Goal: Information Seeking & Learning: Understand process/instructions

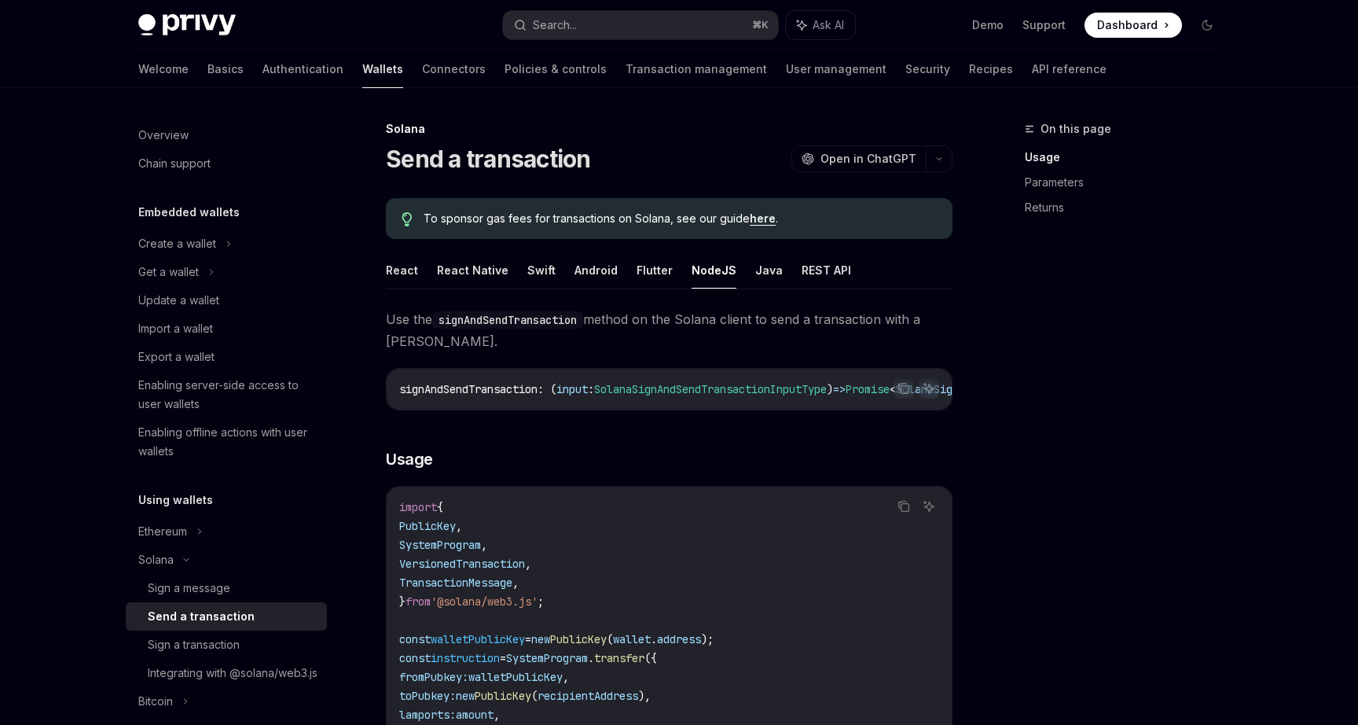
scroll to position [296, 0]
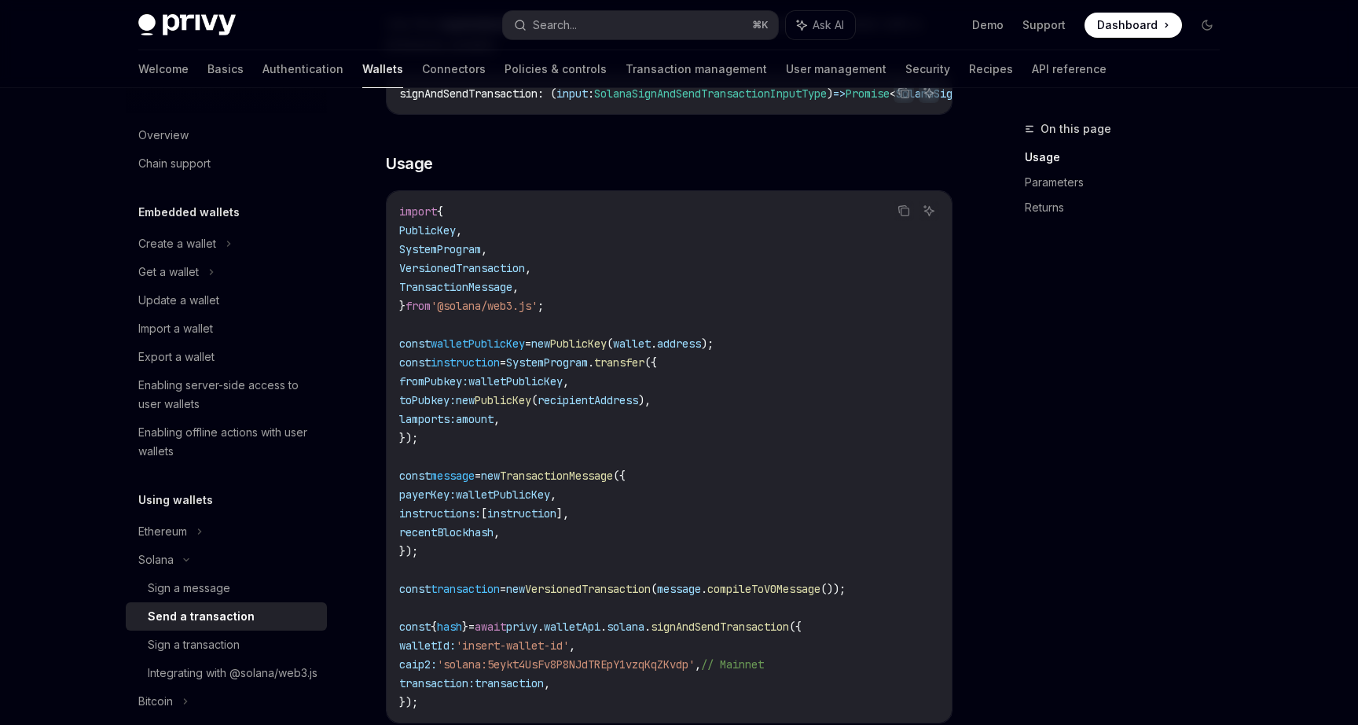
click at [553, 22] on div "Search..." at bounding box center [555, 25] width 44 height 19
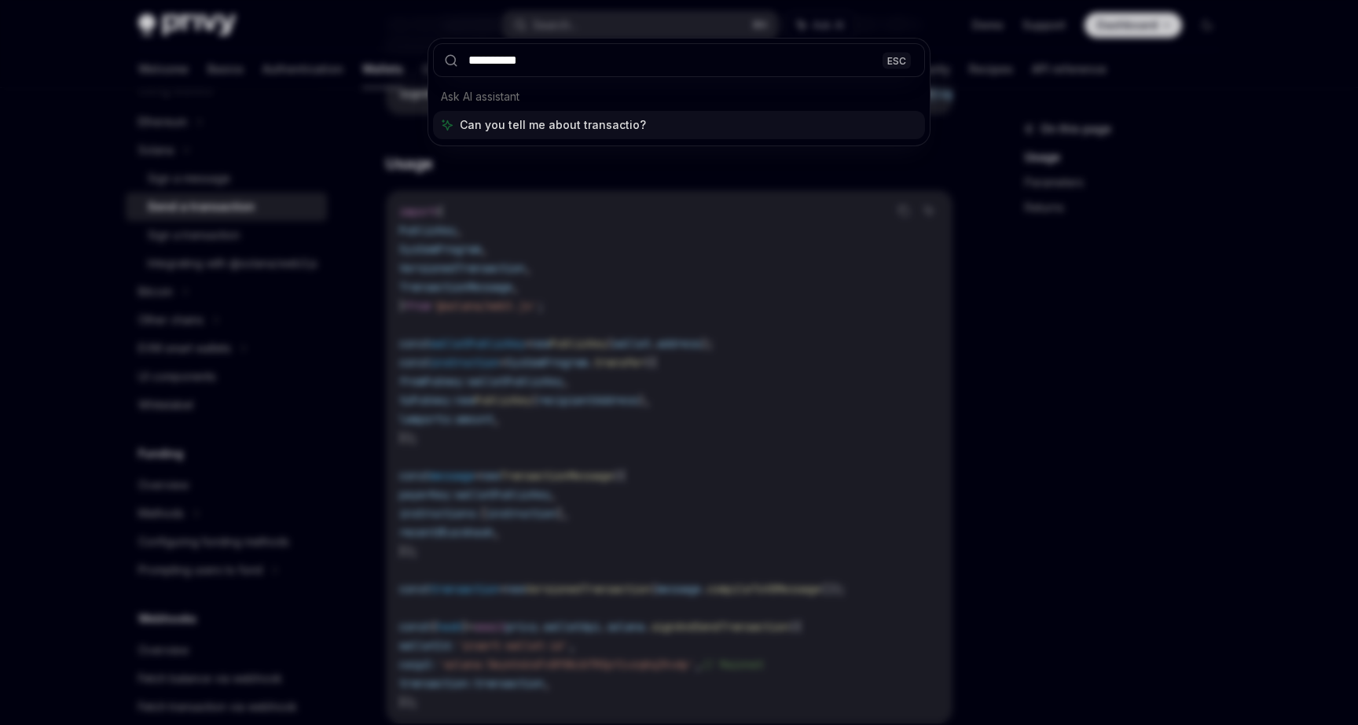
type input "**********"
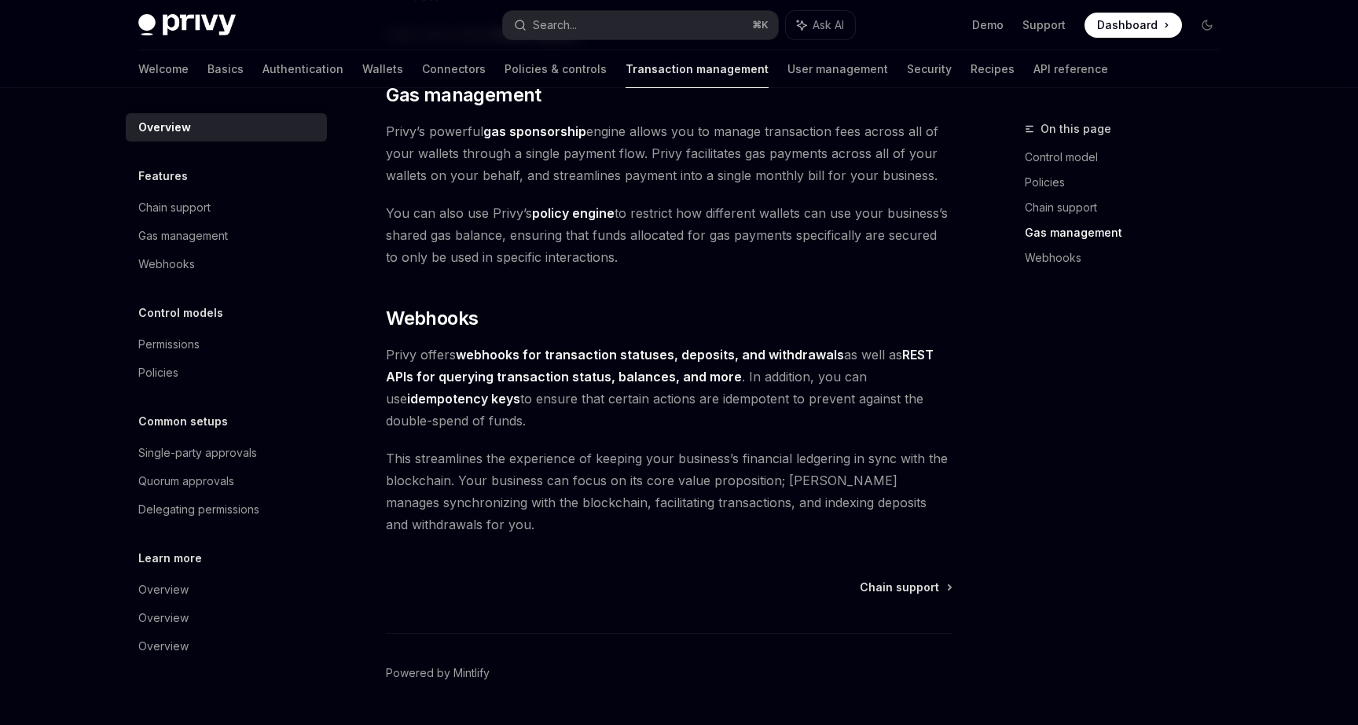
scroll to position [1397, 0]
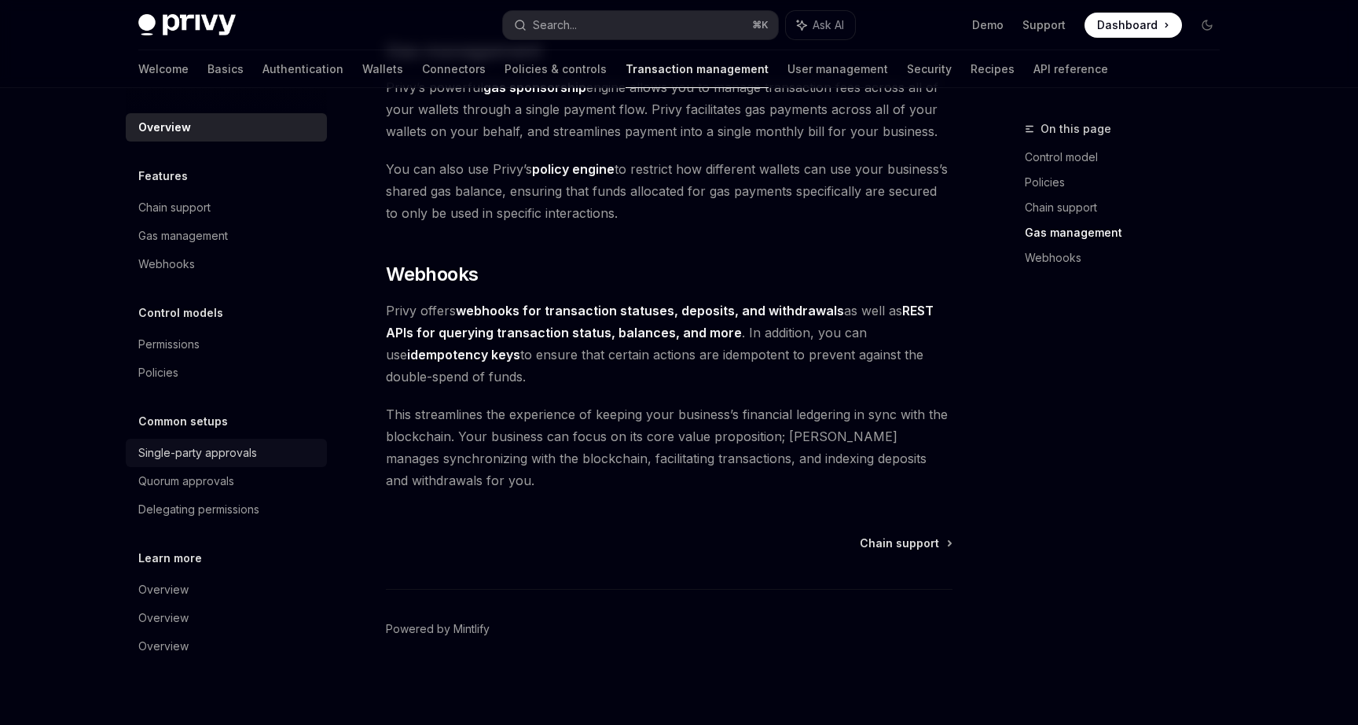
click at [209, 455] on div "Single-party approvals" at bounding box center [197, 452] width 119 height 19
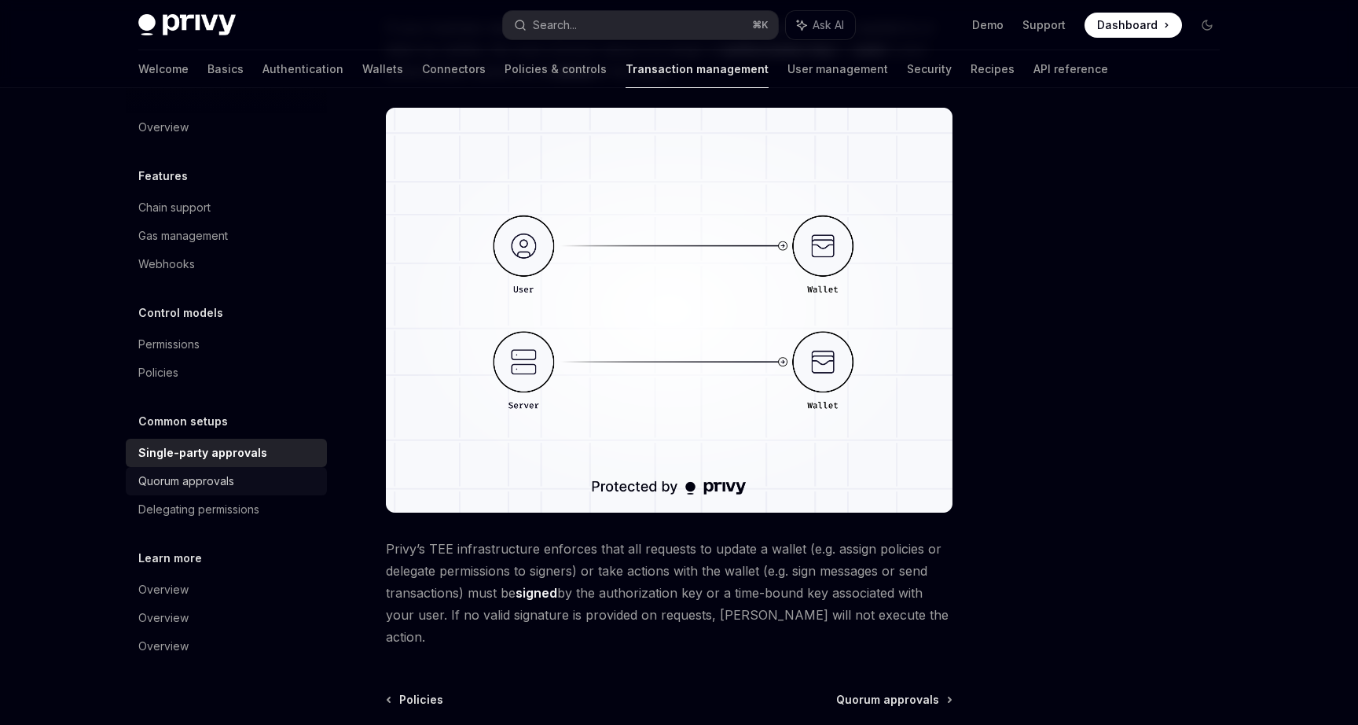
scroll to position [316, 0]
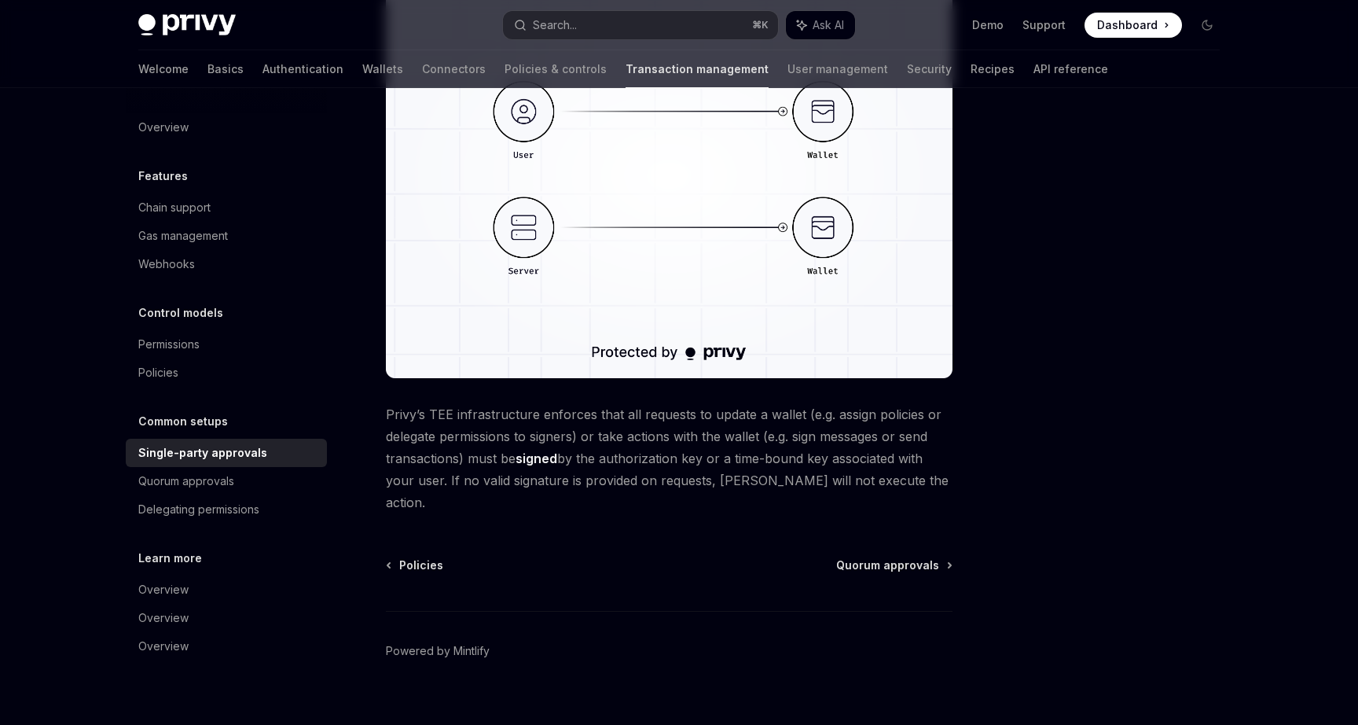
click at [188, 185] on h5 "Learn more" at bounding box center [163, 176] width 50 height 19
click at [185, 582] on div "Overview" at bounding box center [163, 589] width 50 height 19
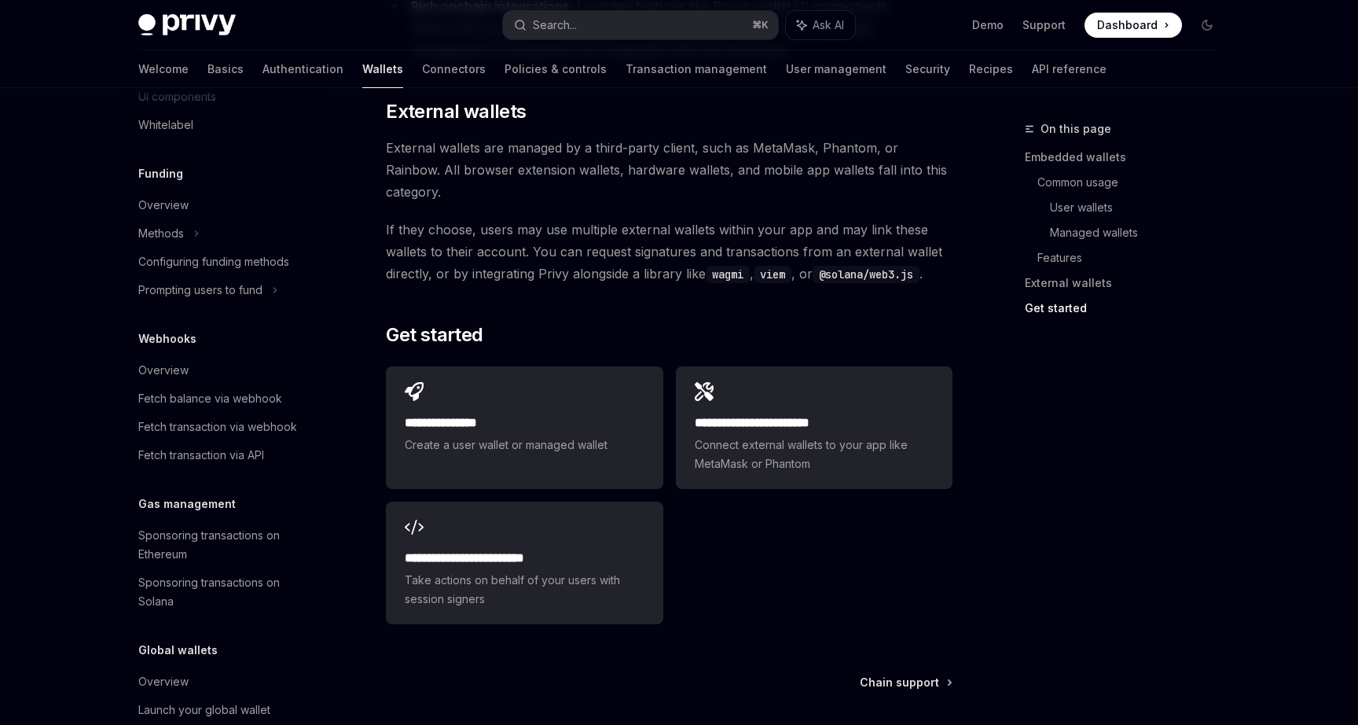
scroll to position [589, 0]
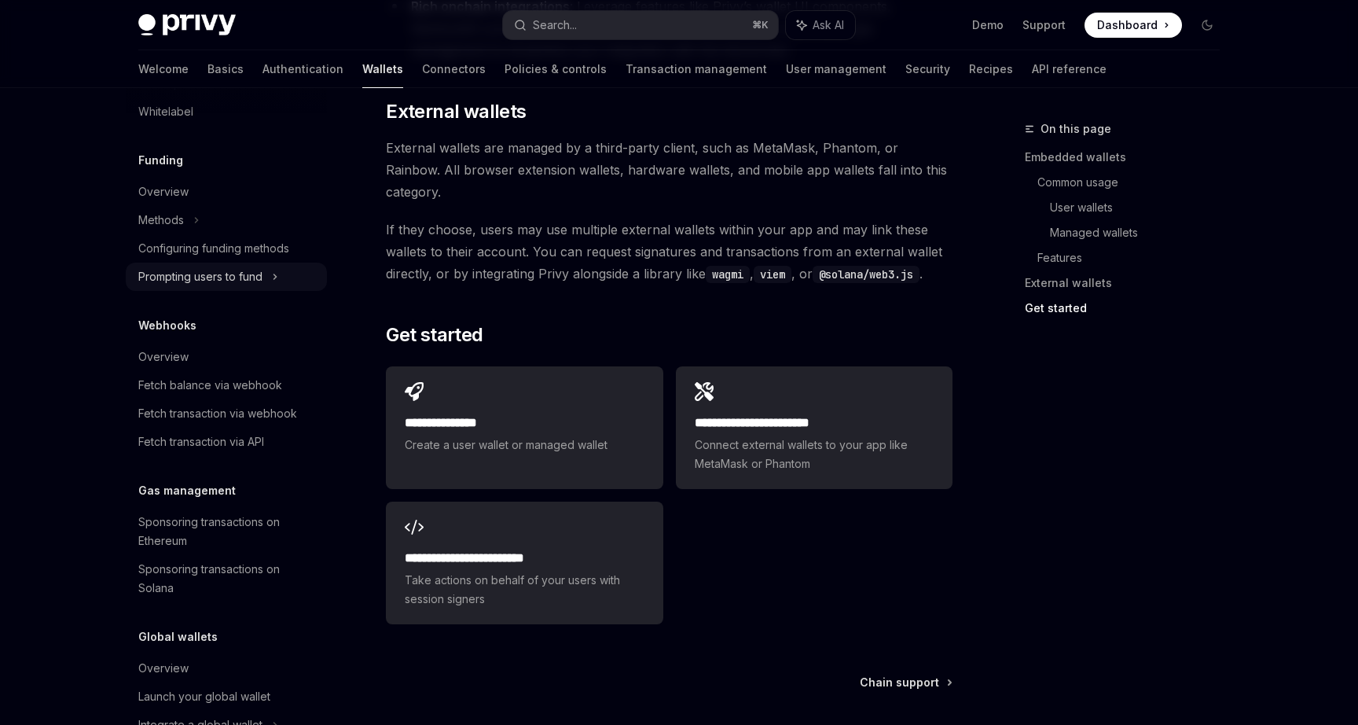
click at [204, 36] on div "Prompting users to fund" at bounding box center [170, 26] width 65 height 19
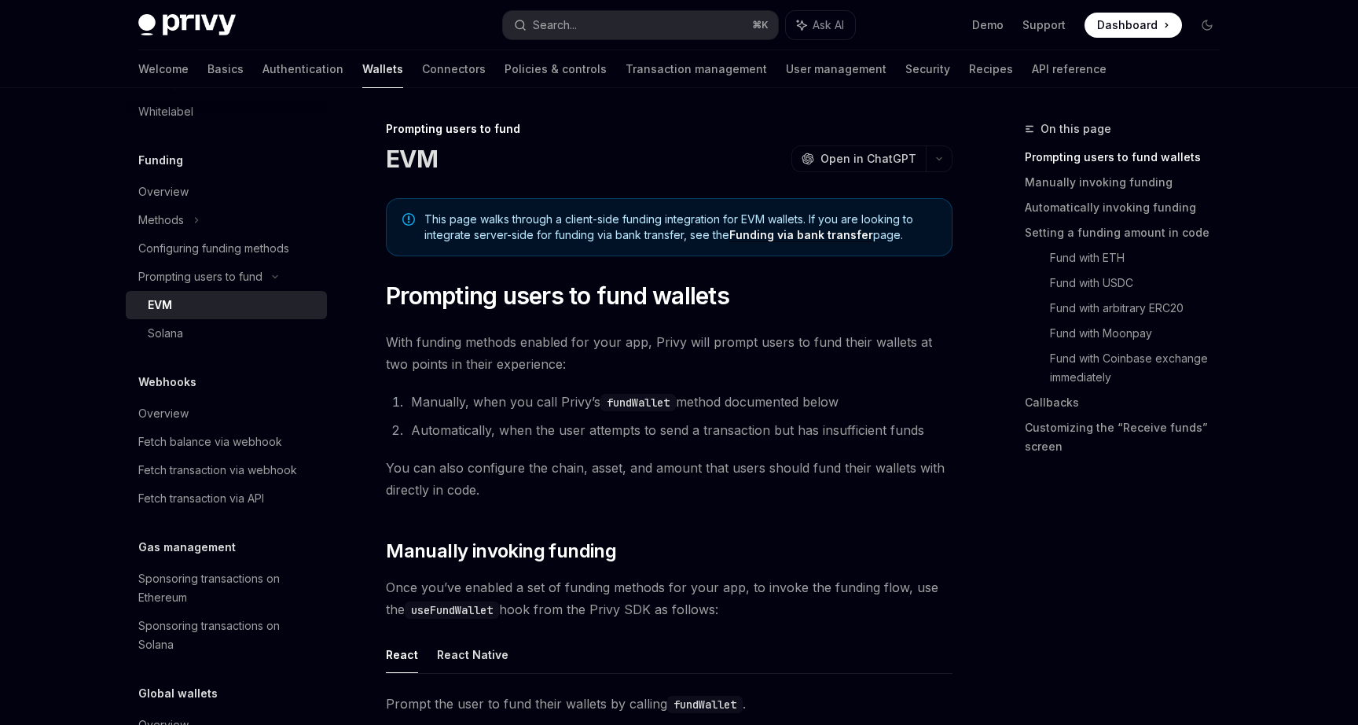
click at [235, 316] on link "EVM" at bounding box center [226, 305] width 201 height 28
click at [240, 327] on div "Solana" at bounding box center [233, 333] width 170 height 19
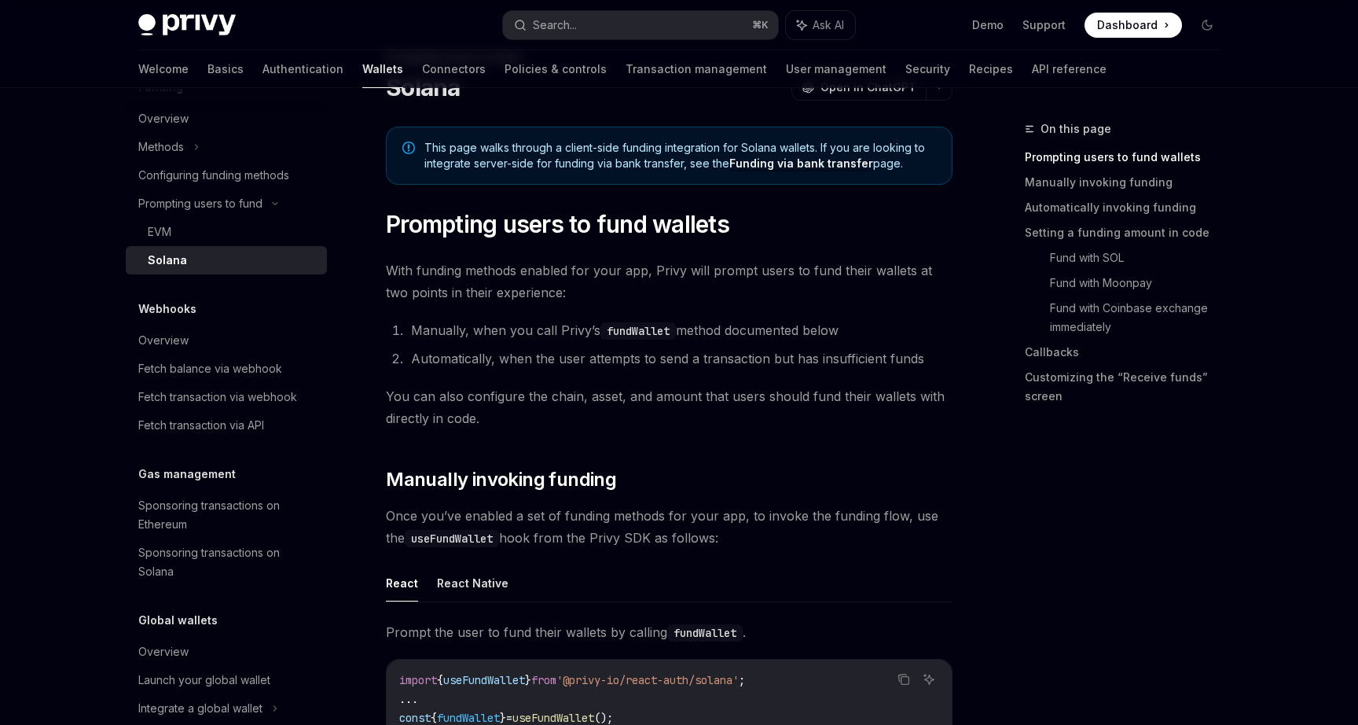
scroll to position [692, 0]
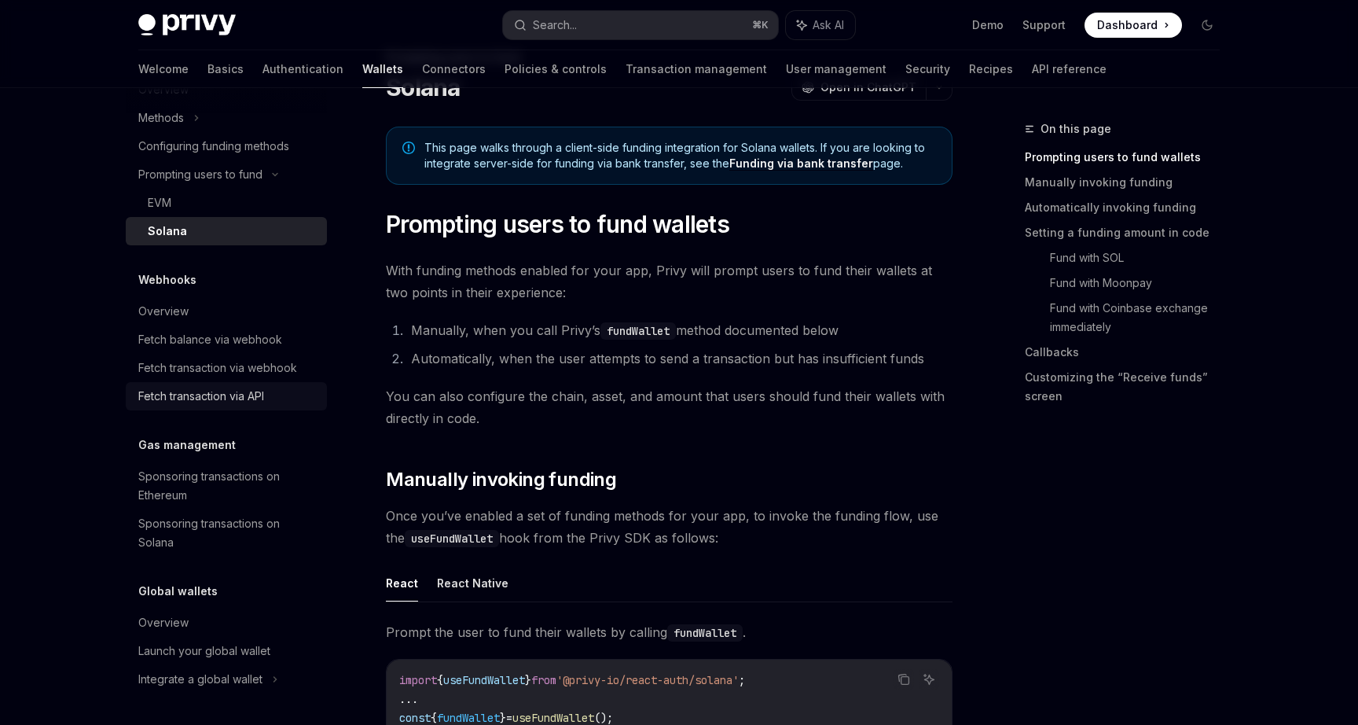
click at [219, 395] on div "Fetch transaction via API" at bounding box center [201, 396] width 126 height 19
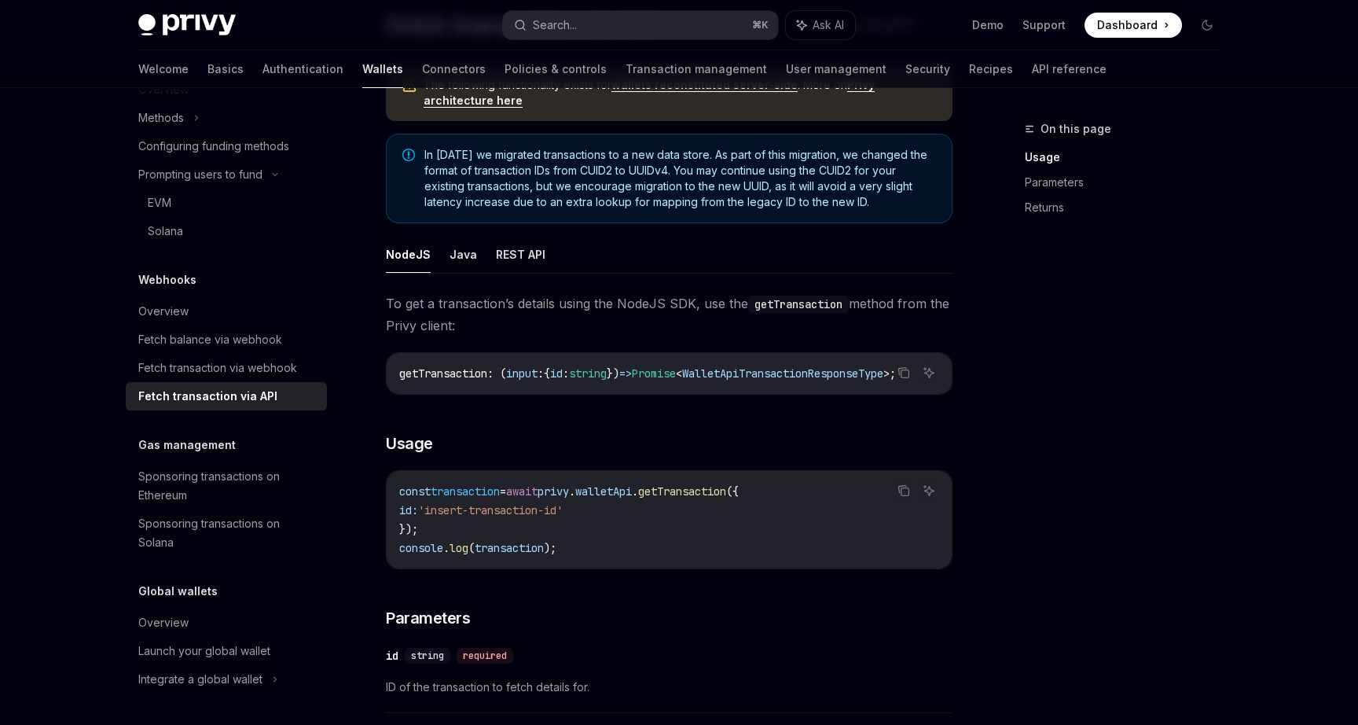
scroll to position [141, 0]
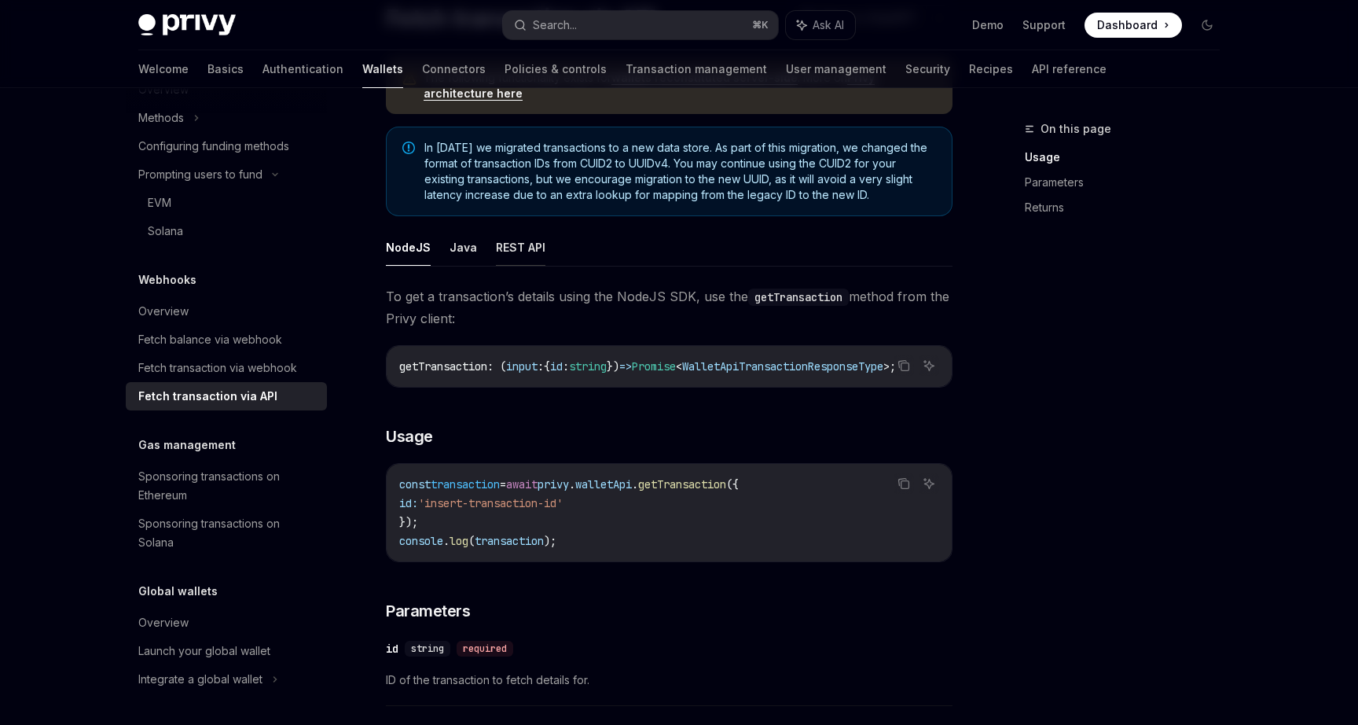
click at [510, 248] on button "REST API" at bounding box center [521, 247] width 50 height 37
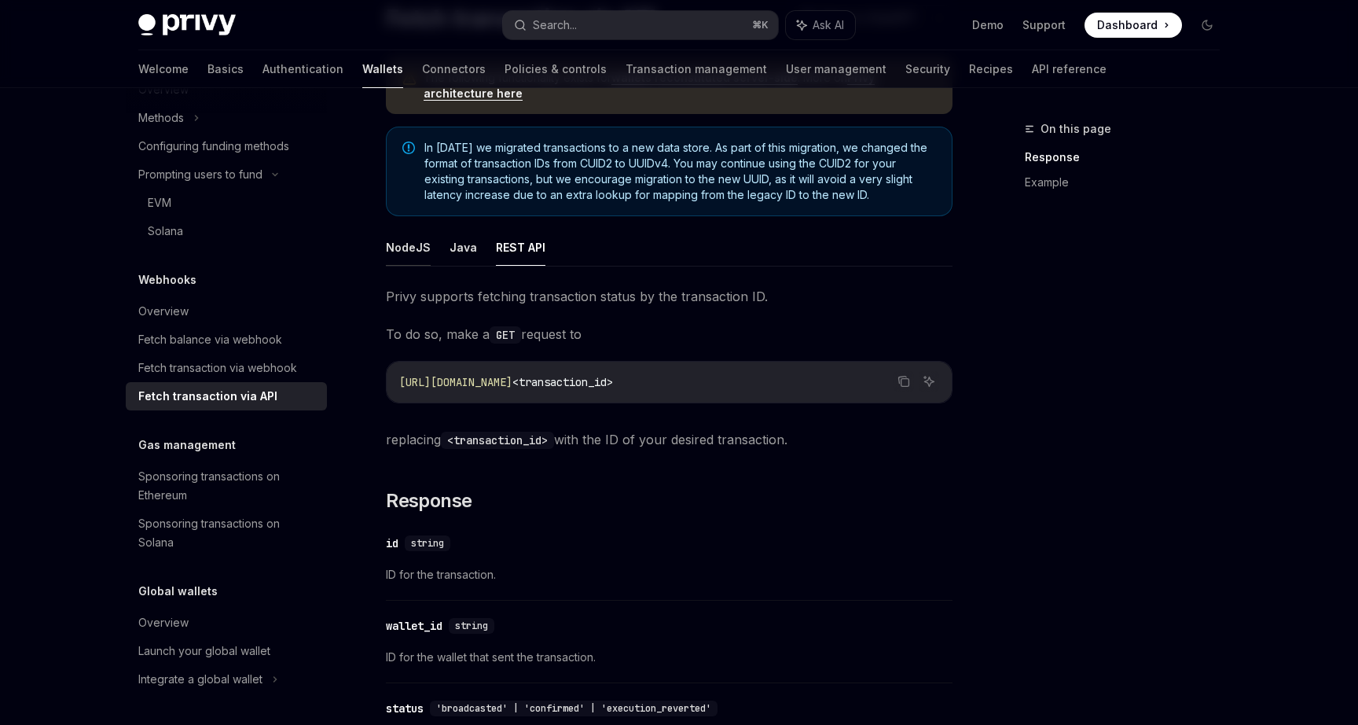
click at [417, 245] on button "NodeJS" at bounding box center [408, 247] width 45 height 37
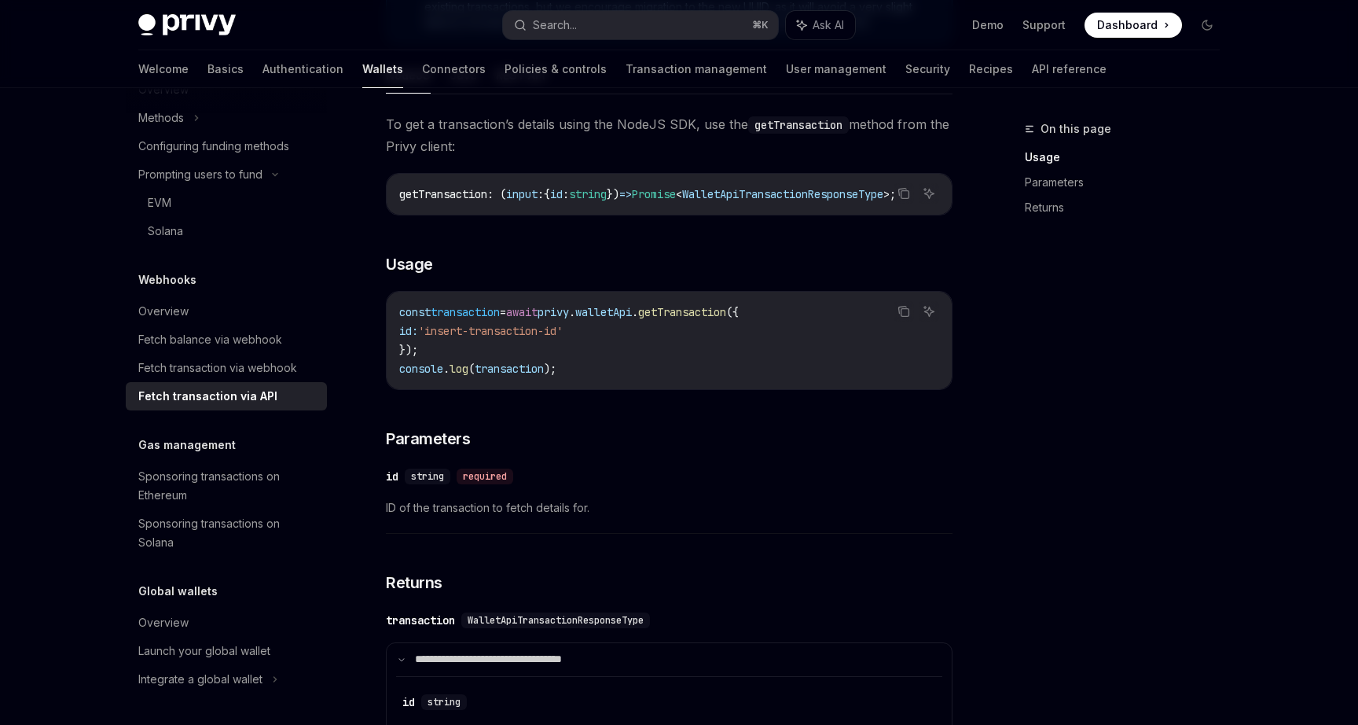
scroll to position [288, 0]
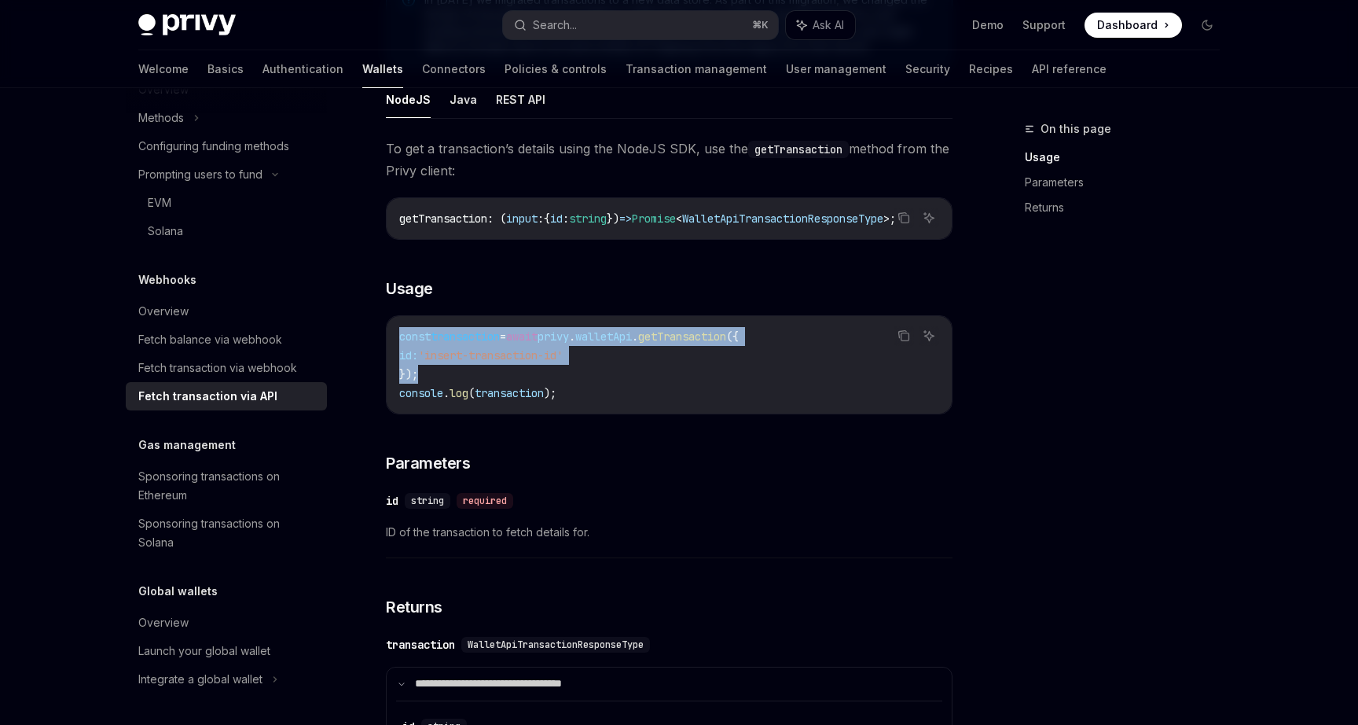
drag, startPoint x: 434, startPoint y: 376, endPoint x: 384, endPoint y: 349, distance: 56.3
click at [384, 348] on div "Webhooks Fetch transaction via API OpenAI Open in ChatGPT OpenAI Open in ChatGP…" at bounding box center [522, 663] width 868 height 1665
copy code "const transaction = await privy . walletApi . getTransaction ({ id: 'insert-tra…"
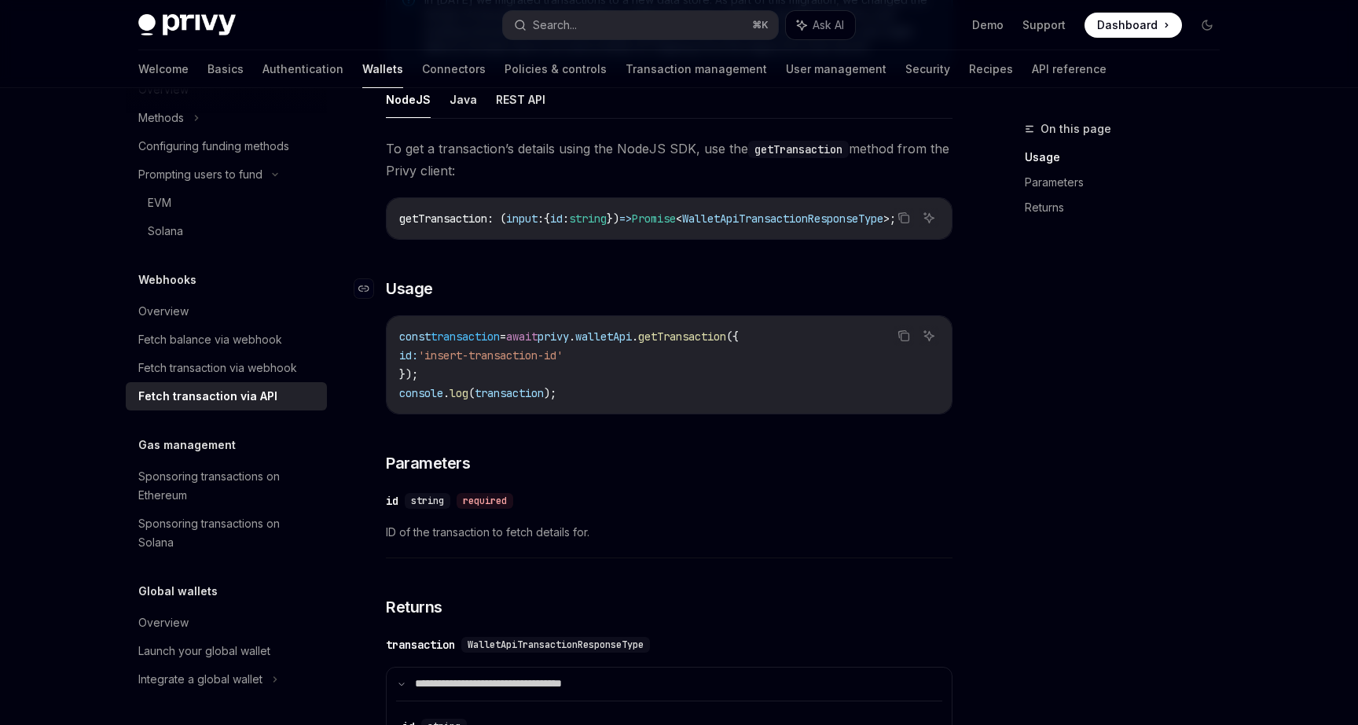
click at [641, 290] on h3 "​ Usage" at bounding box center [669, 288] width 567 height 22
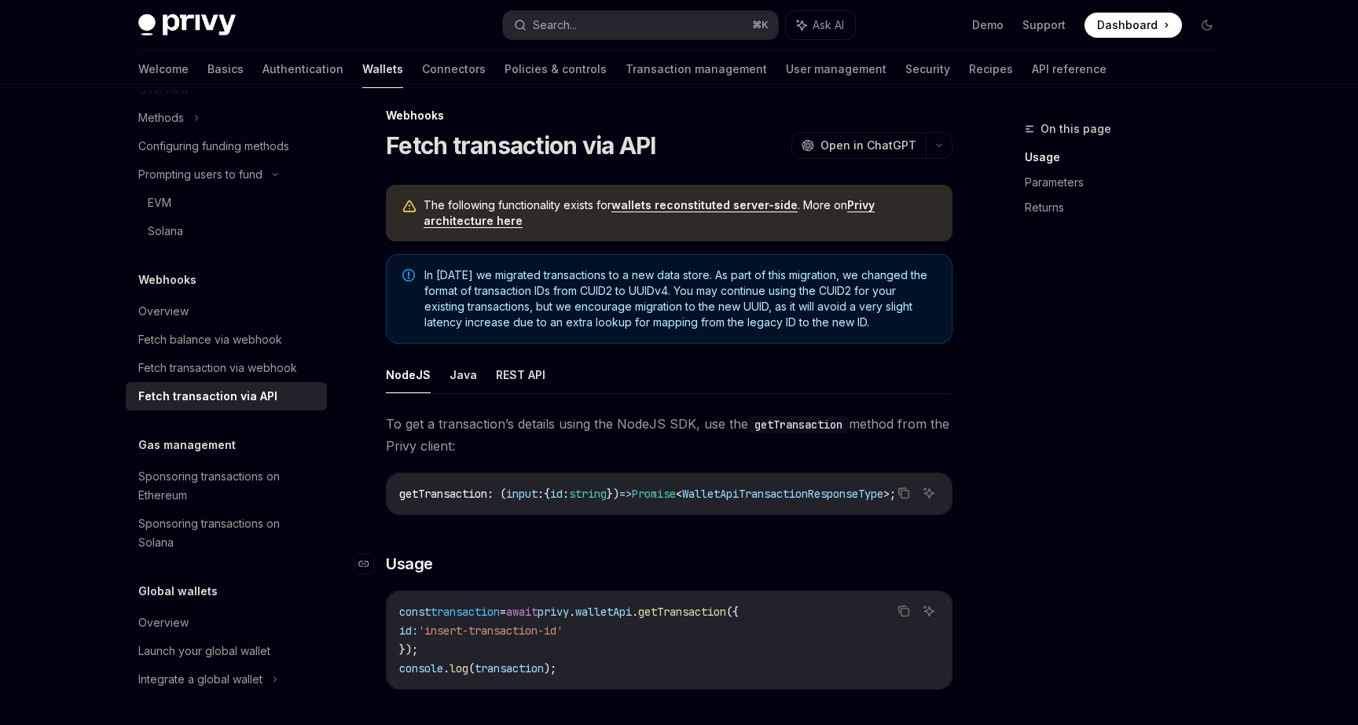
scroll to position [12, 0]
click at [690, 203] on link "wallets reconstituted server-side" at bounding box center [704, 207] width 186 height 14
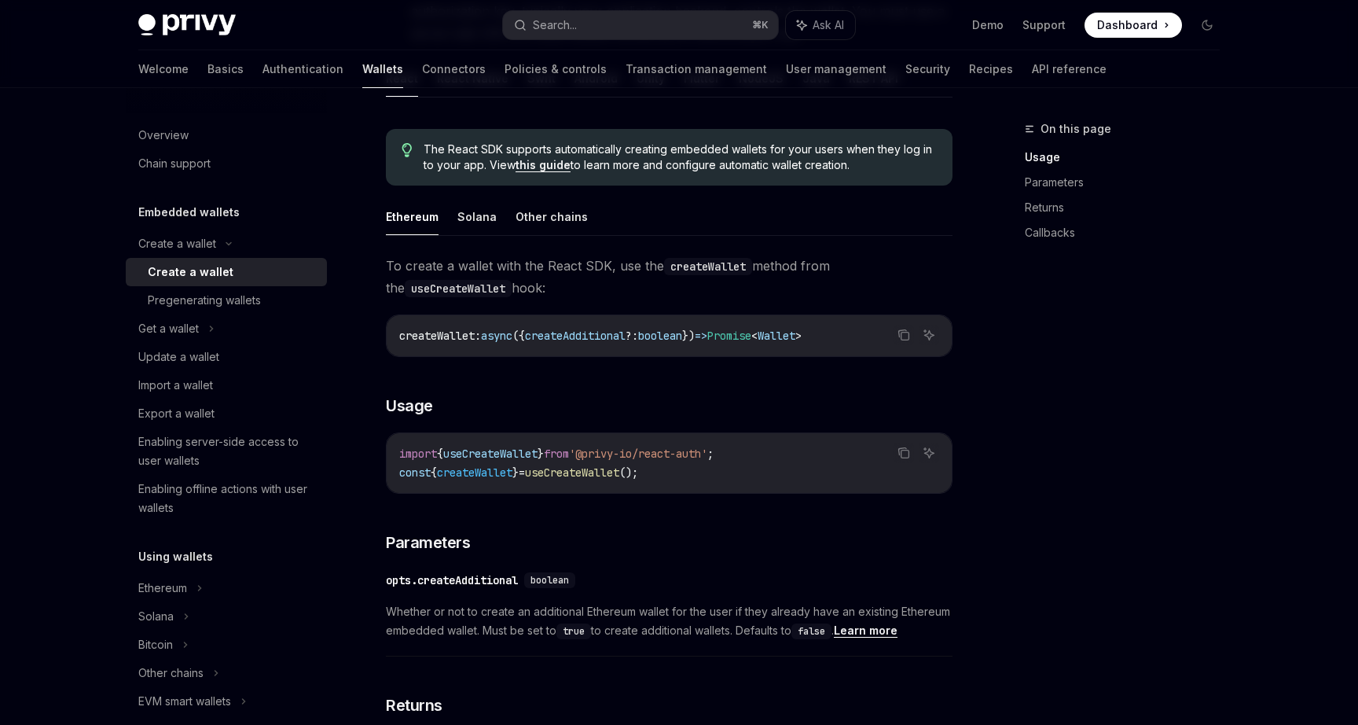
scroll to position [354, 0]
click at [487, 215] on button "Solana" at bounding box center [476, 214] width 39 height 37
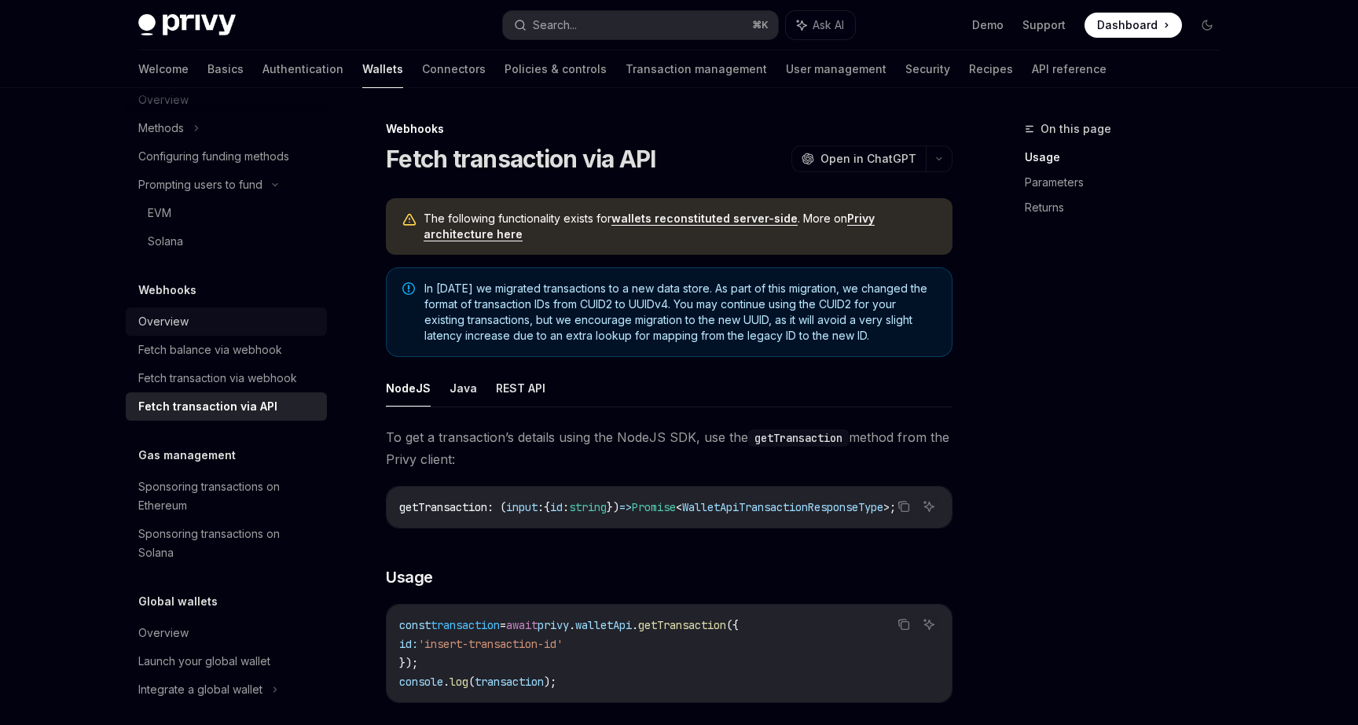
click at [211, 321] on div "Overview" at bounding box center [227, 321] width 179 height 19
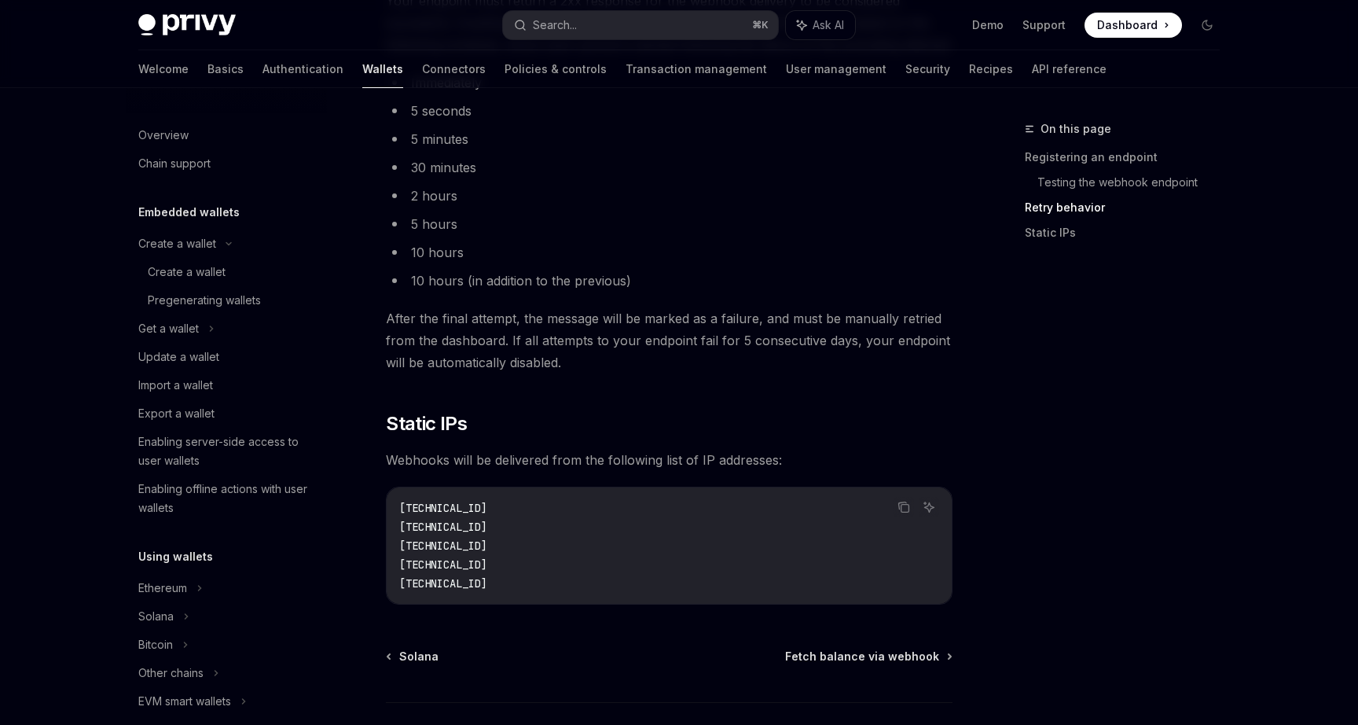
type textarea "*"
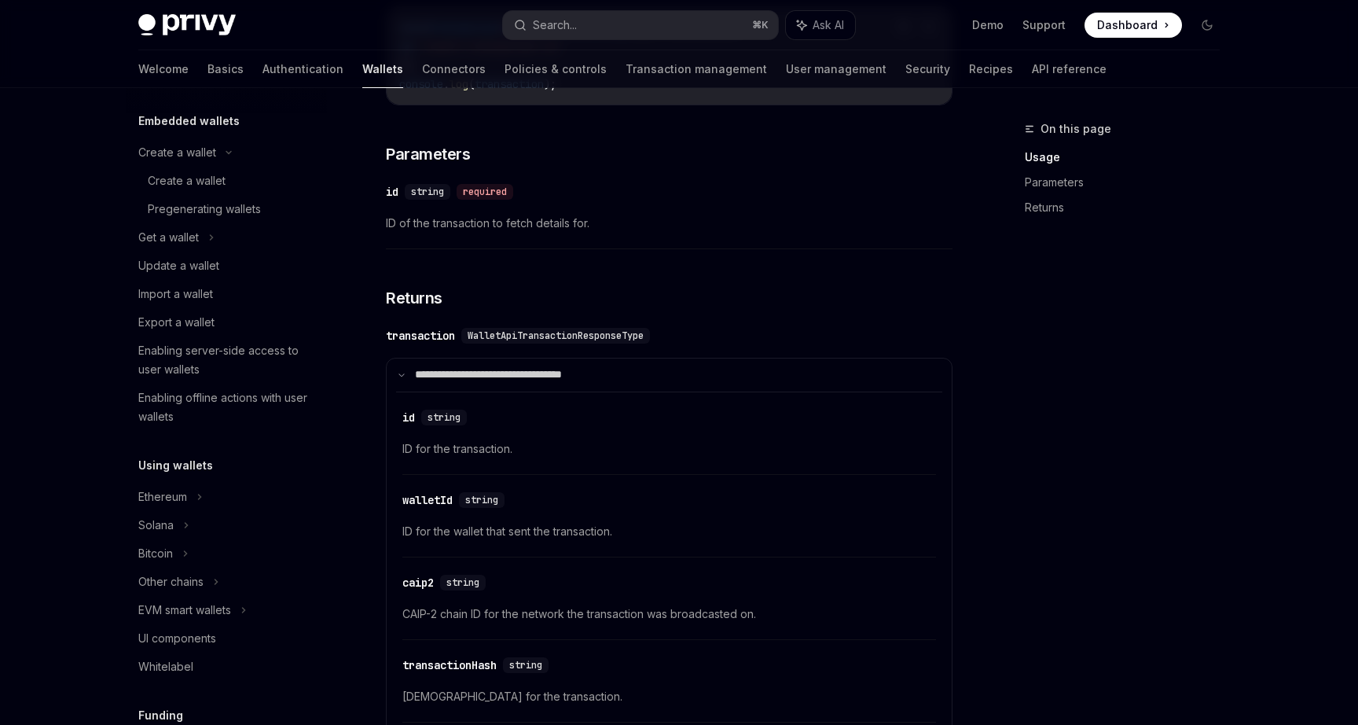
scroll to position [90, 0]
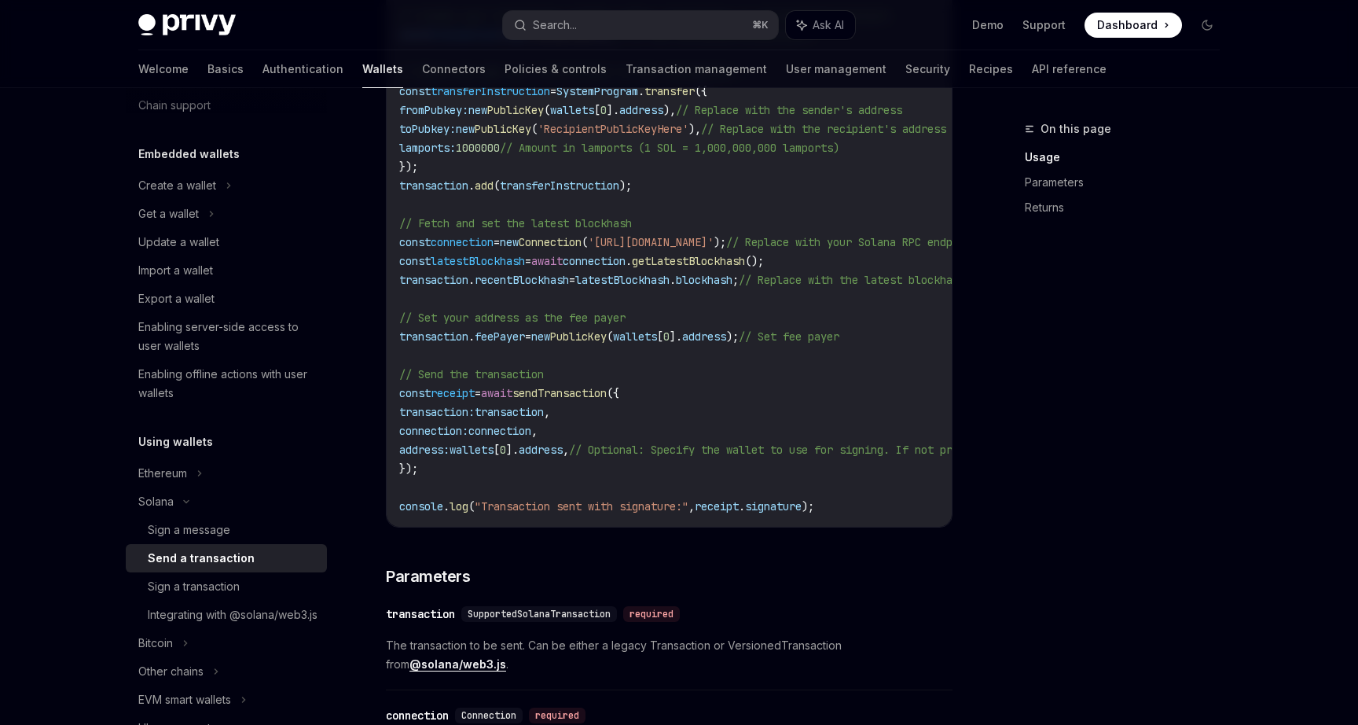
scroll to position [70, 0]
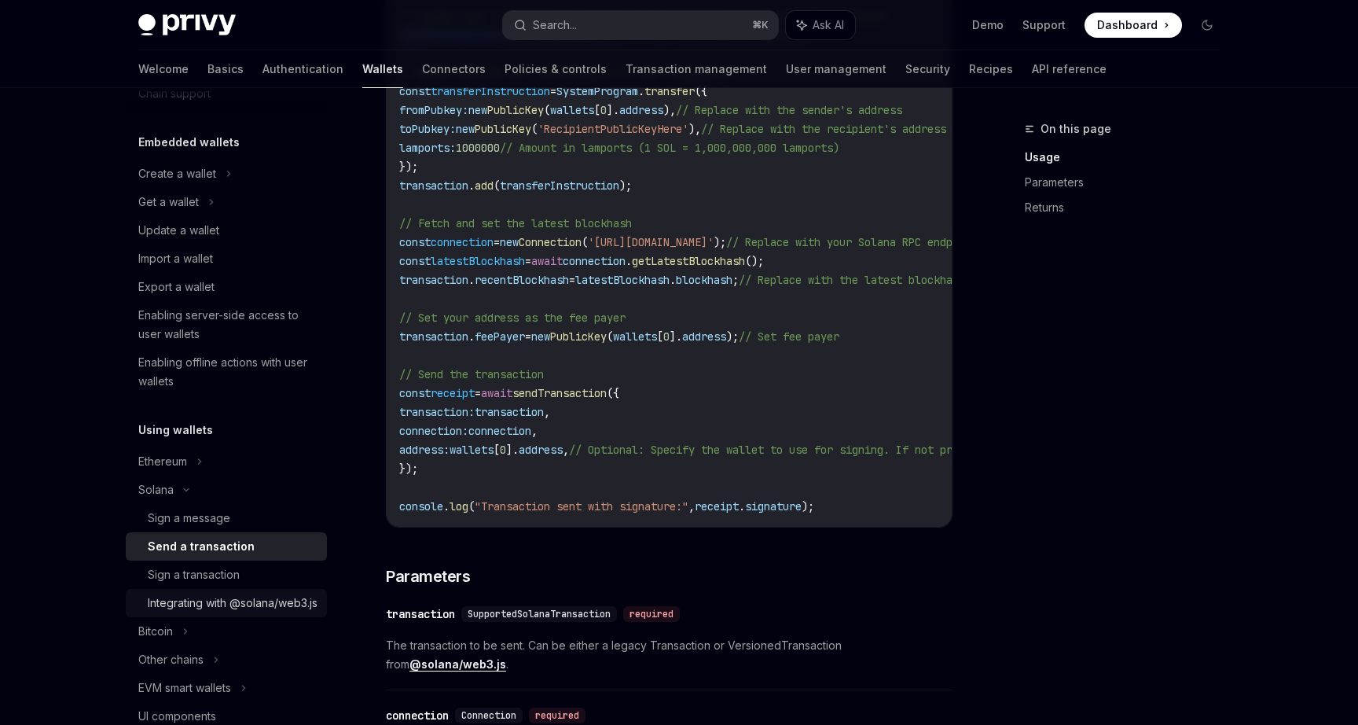
click at [235, 612] on div "Integrating with @solana/web3.js" at bounding box center [233, 602] width 170 height 19
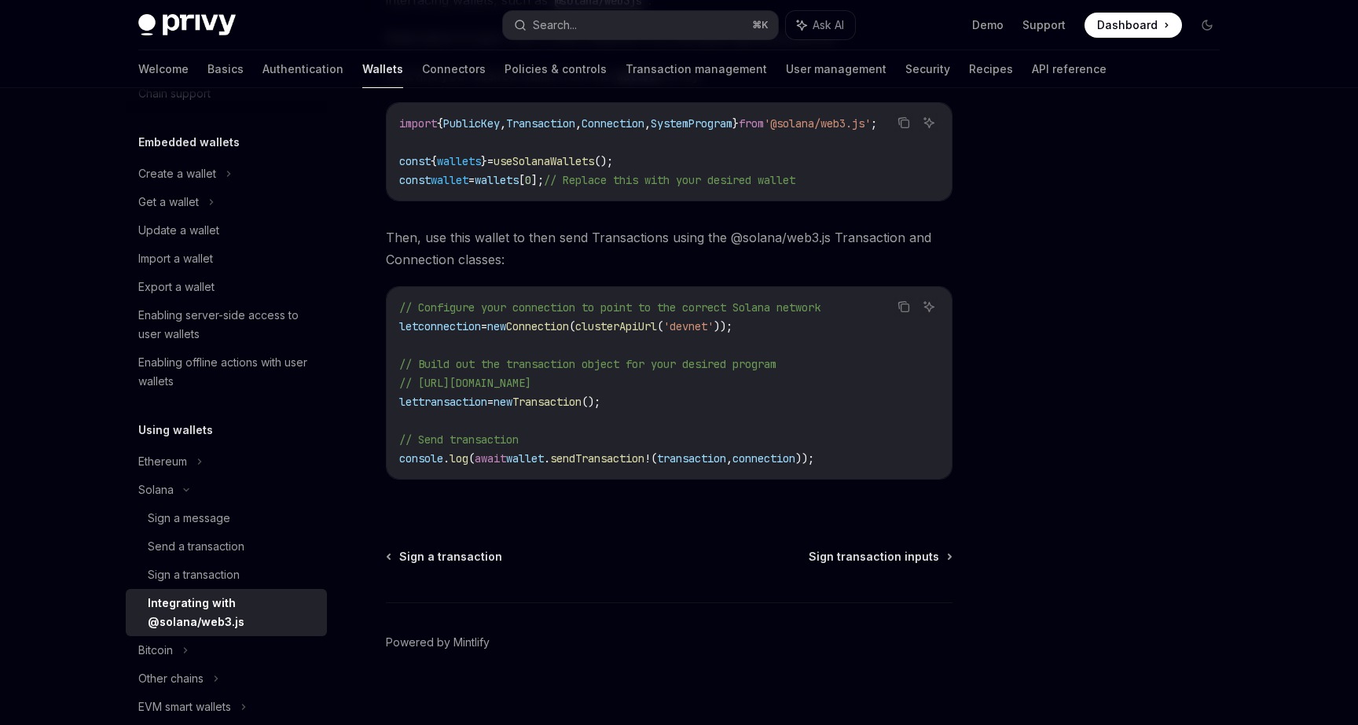
scroll to position [307, 0]
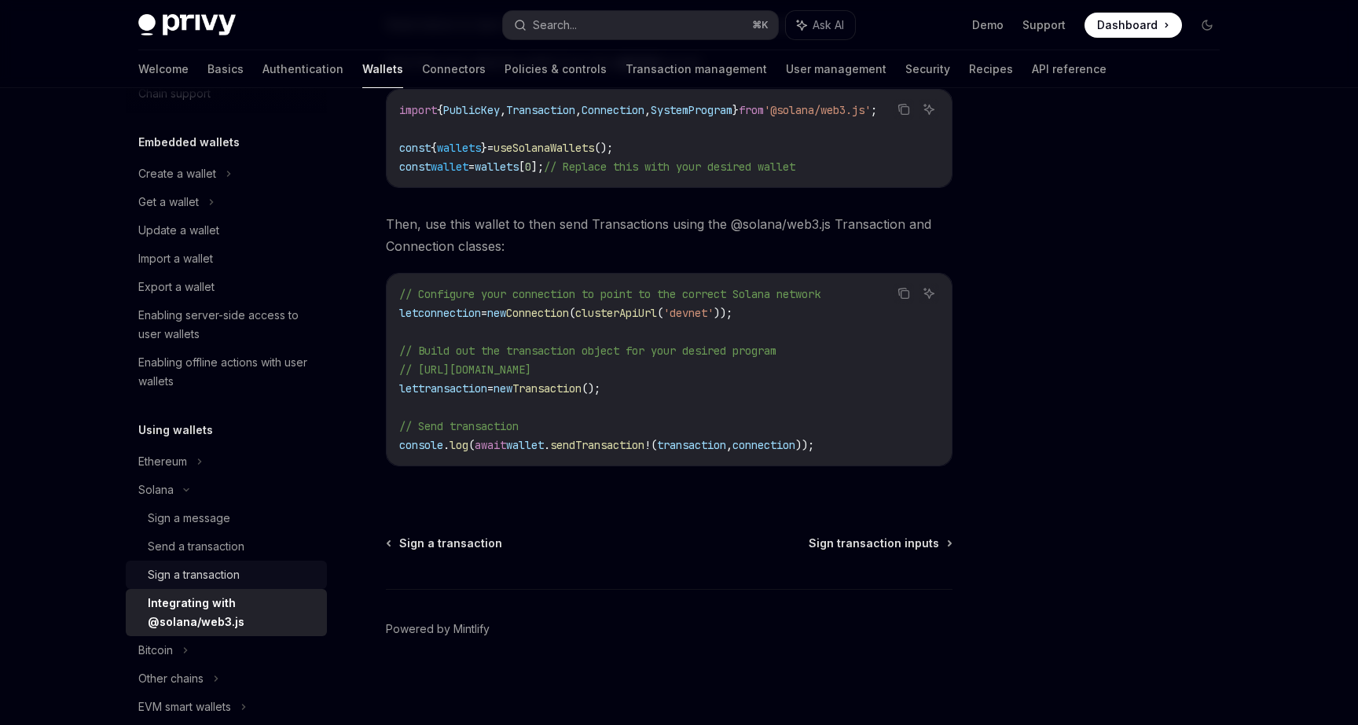
click at [213, 578] on div "Sign a transaction" at bounding box center [194, 574] width 92 height 19
type textarea "*"
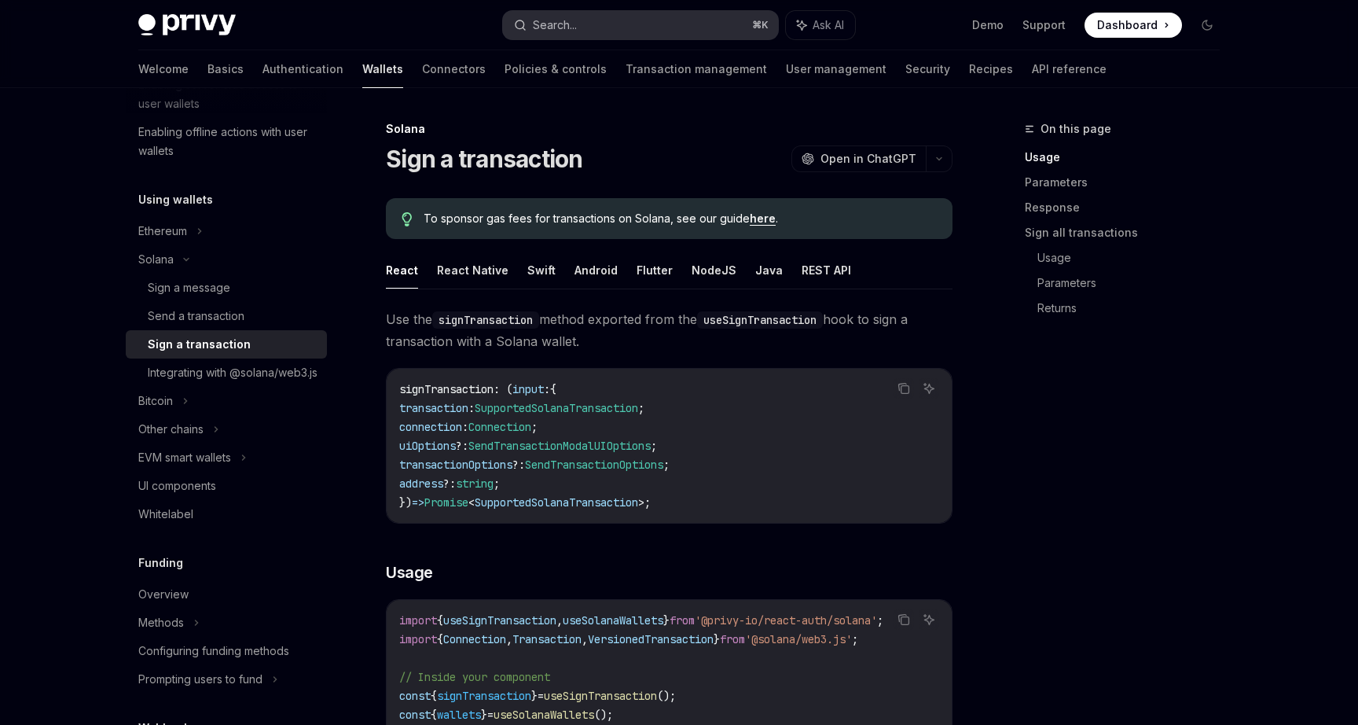
click at [596, 29] on button "Search... ⌘ K" at bounding box center [640, 25] width 275 height 28
